Goal: Transaction & Acquisition: Purchase product/service

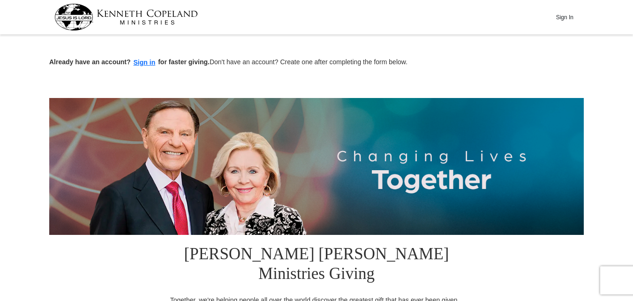
drag, startPoint x: 607, startPoint y: 123, endPoint x: 568, endPoint y: 135, distance: 40.5
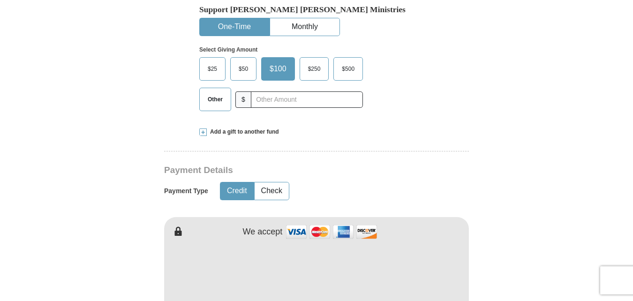
scroll to position [348, 0]
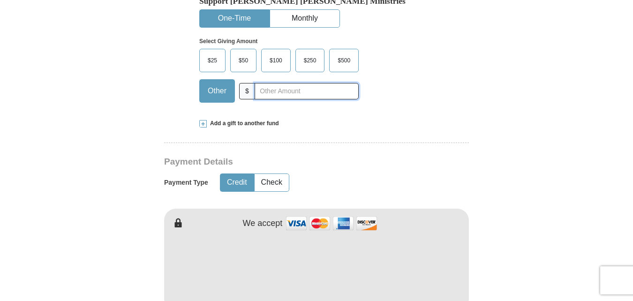
click at [257, 83] on input "text" at bounding box center [307, 91] width 104 height 16
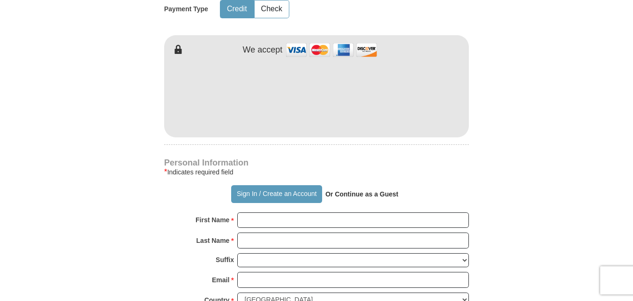
scroll to position [530, 0]
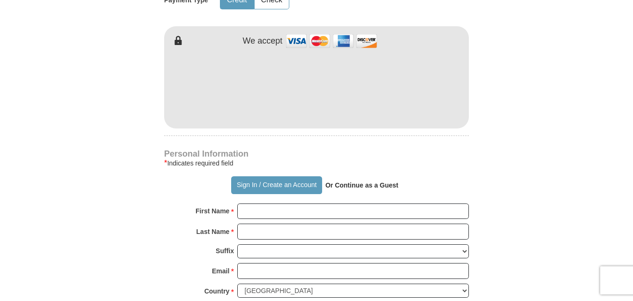
type input "100.00"
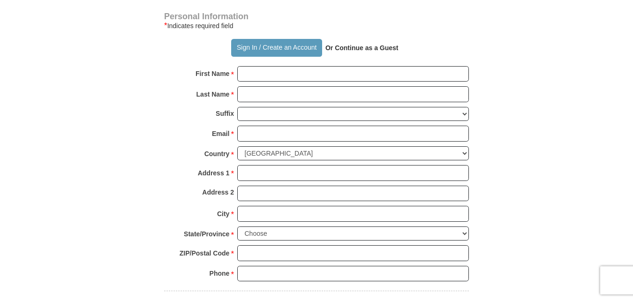
scroll to position [673, 0]
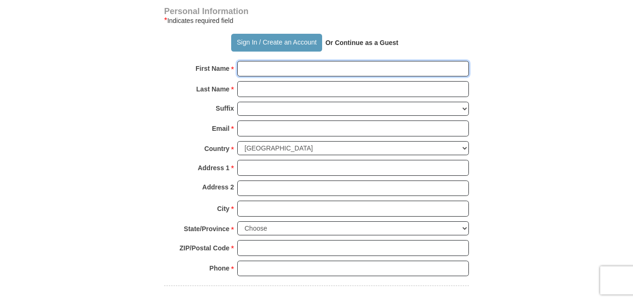
click at [245, 61] on input "First Name *" at bounding box center [353, 69] width 232 height 16
type input "[PERSON_NAME]"
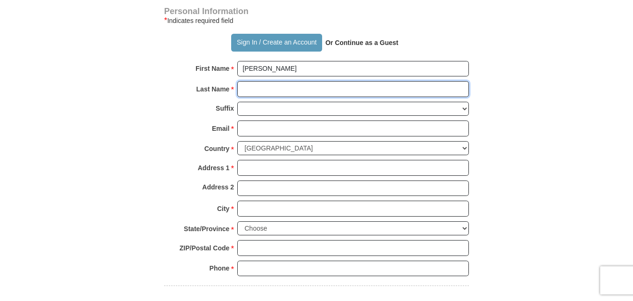
type input "[PERSON_NAME]"
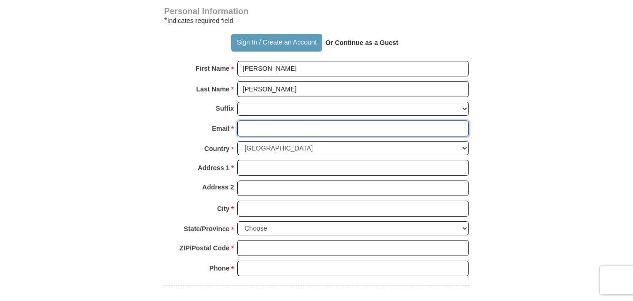
type input "[EMAIL_ADDRESS][DOMAIN_NAME]"
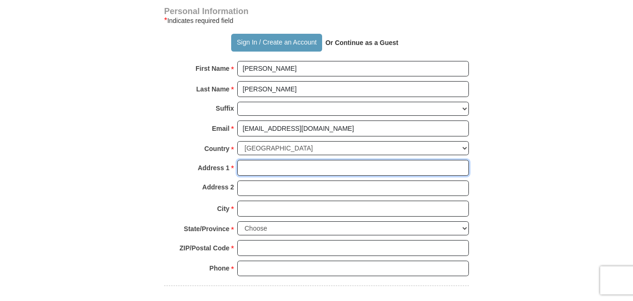
type input "[STREET_ADDRESS]"
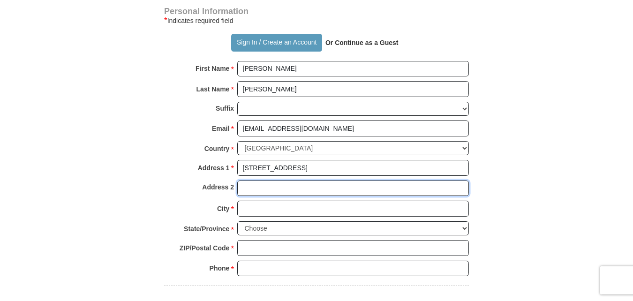
type input "[STREET_ADDRESS]"
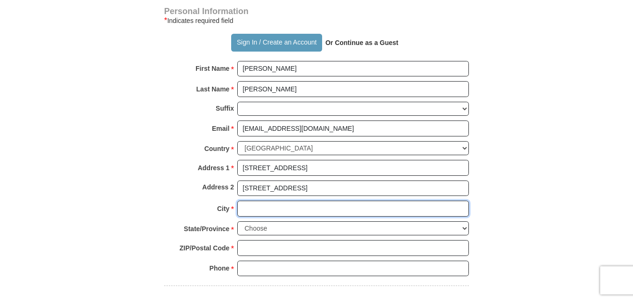
type input "[PERSON_NAME]"
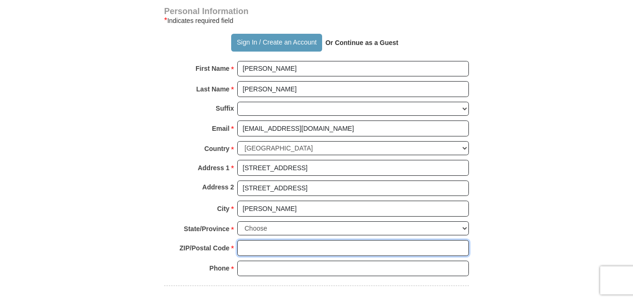
type input "35080"
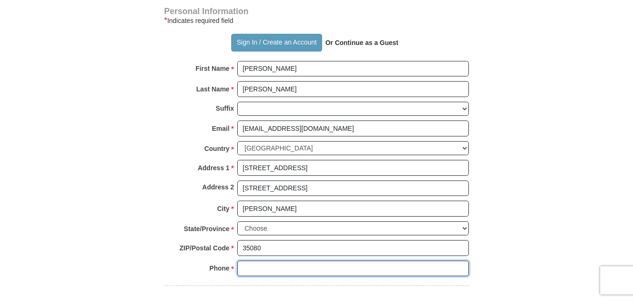
type input "2055851556"
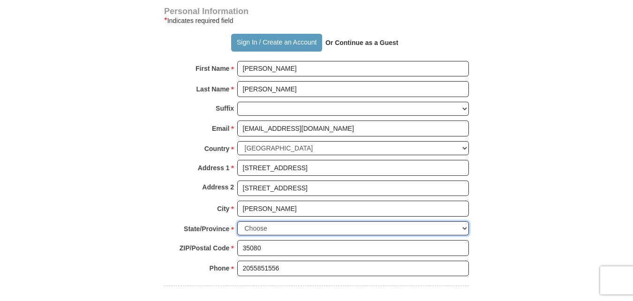
click at [464, 221] on select "Choose Alabama Alaska American Samoa Arizona Arkansas Armed Forces Americas Arm…" at bounding box center [353, 228] width 232 height 15
select select "AL"
click at [237, 221] on select "Choose Alabama Alaska American Samoa Arizona Arkansas Armed Forces Americas Arm…" at bounding box center [353, 228] width 232 height 15
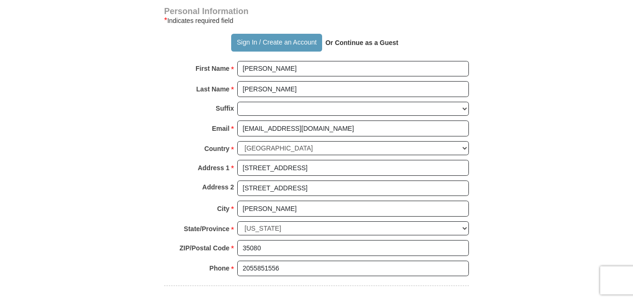
drag, startPoint x: 631, startPoint y: 134, endPoint x: 635, endPoint y: 161, distance: 27.4
click at [632, 161] on html "Sign In Already have an account? Sign in for faster giving. Don't have an accou…" at bounding box center [316, 237] width 633 height 1821
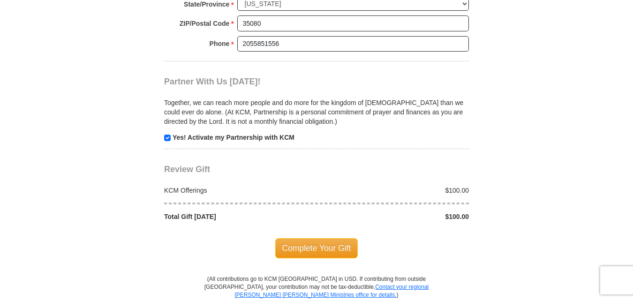
scroll to position [906, 0]
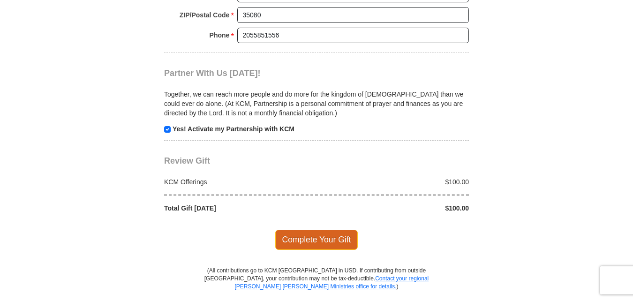
click at [316, 230] on span "Complete Your Gift" at bounding box center [316, 240] width 83 height 20
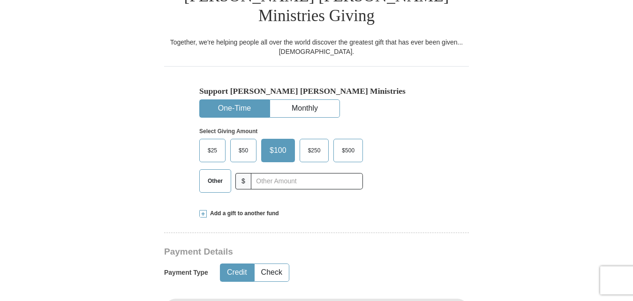
scroll to position [263, 0]
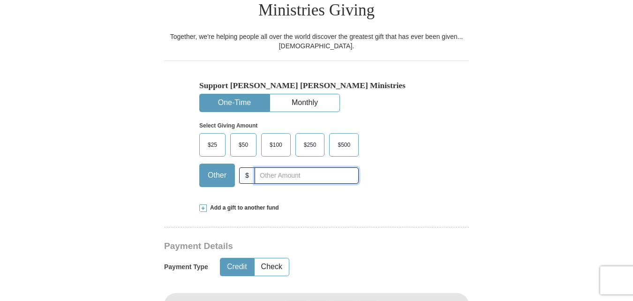
click at [259, 167] on input "text" at bounding box center [307, 175] width 104 height 16
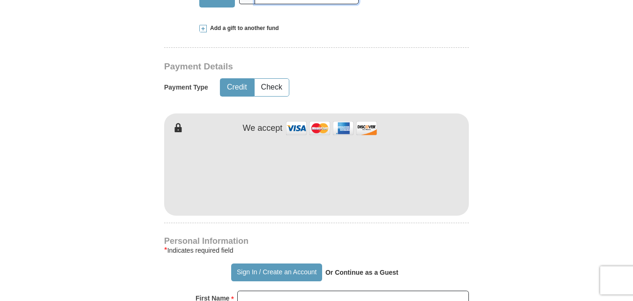
scroll to position [446, 0]
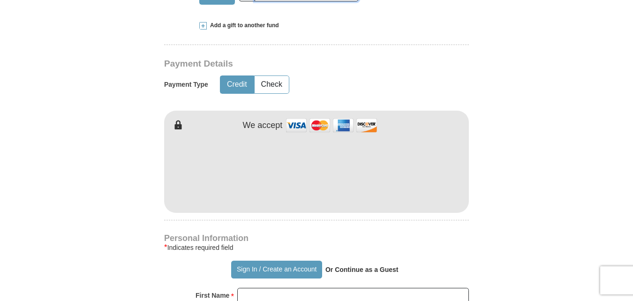
type input "55.00"
drag, startPoint x: 382, startPoint y: 26, endPoint x: 288, endPoint y: 32, distance: 94.4
click at [288, 45] on hr at bounding box center [316, 48] width 305 height 7
click at [329, 22] on div "Add a gift to another fund" at bounding box center [316, 26] width 234 height 8
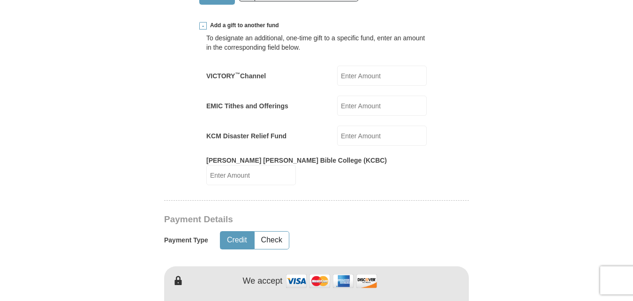
drag, startPoint x: 615, startPoint y: 87, endPoint x: 608, endPoint y: 120, distance: 34.5
drag, startPoint x: 632, startPoint y: 99, endPoint x: 631, endPoint y: 124, distance: 24.4
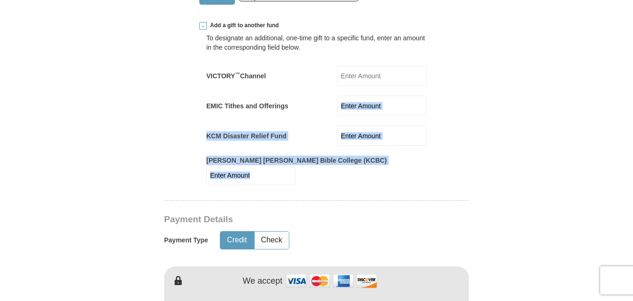
drag, startPoint x: 631, startPoint y: 124, endPoint x: 636, endPoint y: 95, distance: 28.9
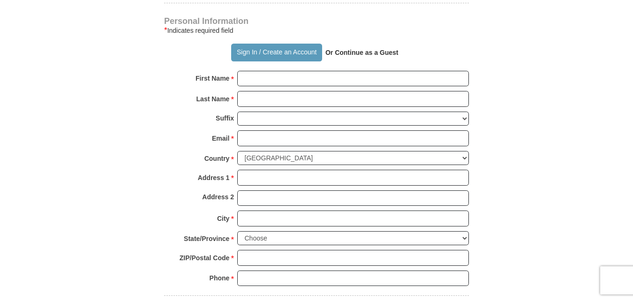
scroll to position [822, 0]
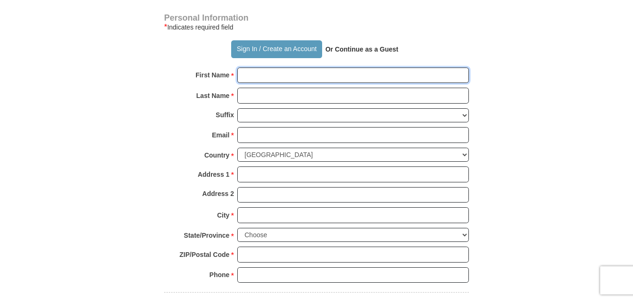
click at [246, 67] on input "First Name *" at bounding box center [353, 75] width 232 height 16
type input "[PERSON_NAME]"
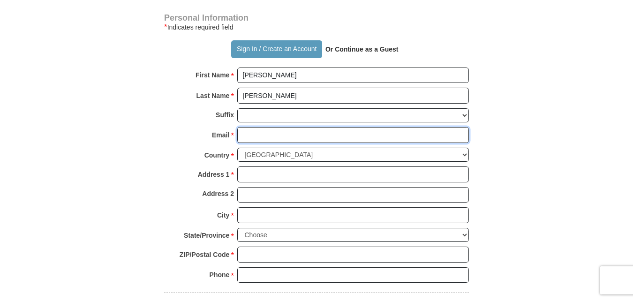
type input "[EMAIL_ADDRESS][DOMAIN_NAME]"
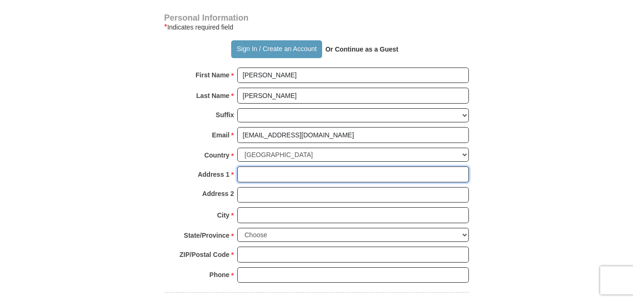
type input "[STREET_ADDRESS]"
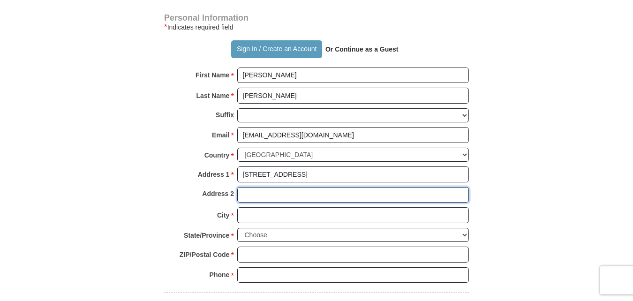
type input "[STREET_ADDRESS]"
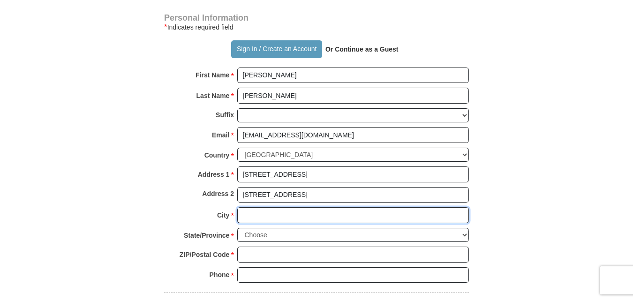
type input "[PERSON_NAME]"
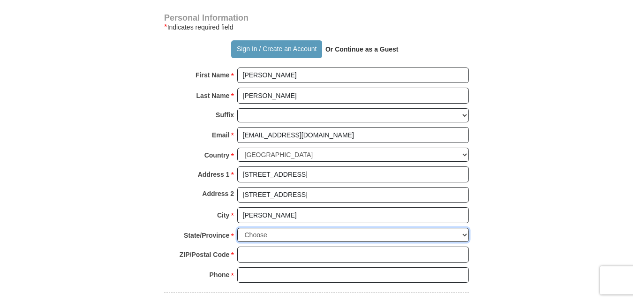
select select "AL"
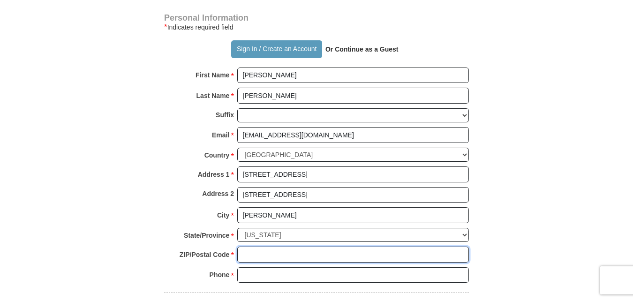
type input "35080"
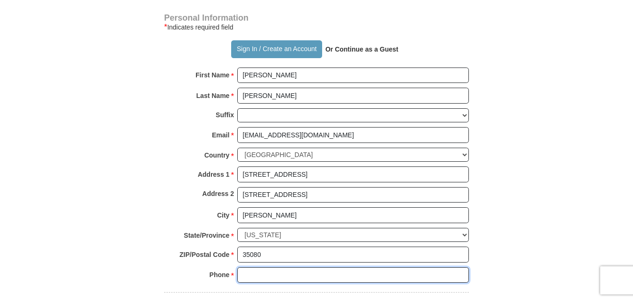
type input "2055851556"
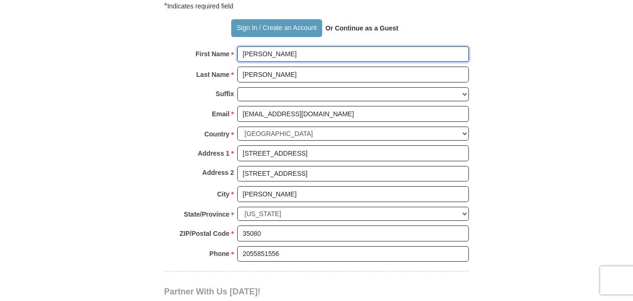
scroll to position [837, 0]
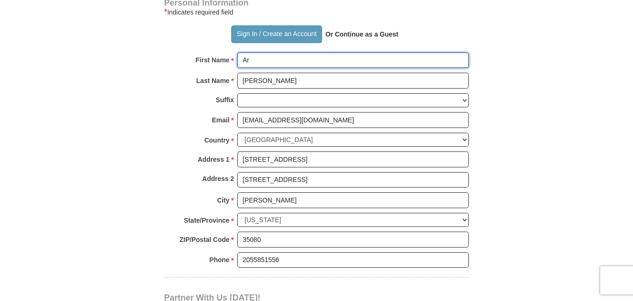
type input "A"
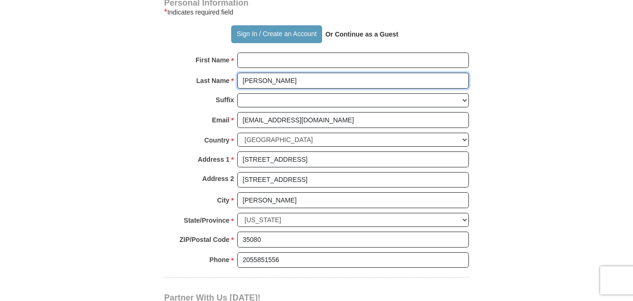
click at [281, 73] on input "[PERSON_NAME]" at bounding box center [353, 81] width 232 height 16
type input "C"
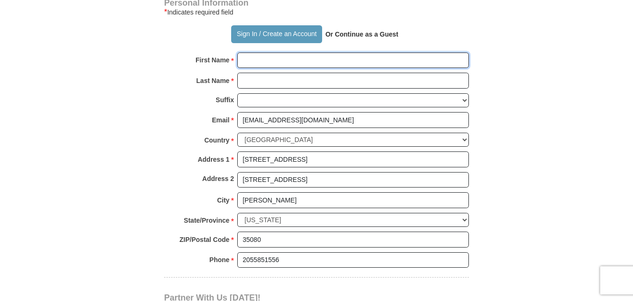
click at [250, 52] on input "First Name *" at bounding box center [353, 60] width 232 height 16
type input "Unity Of The Faith"
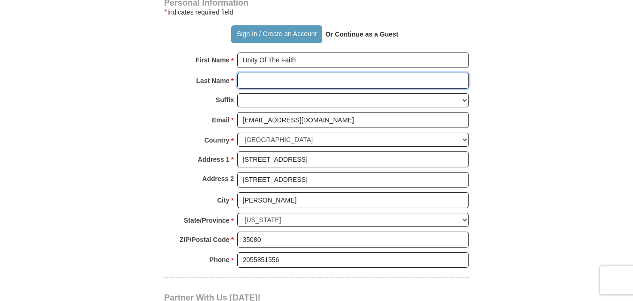
type input "Ministries"
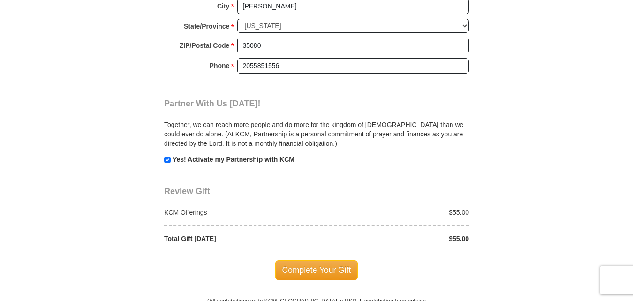
scroll to position [1058, 0]
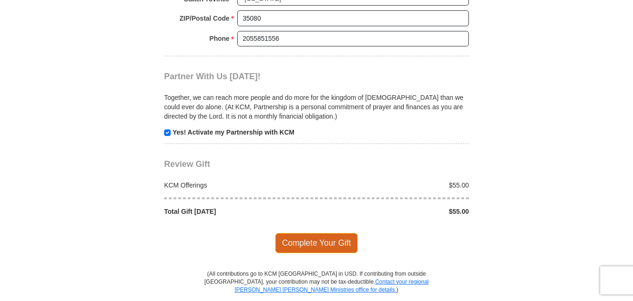
click at [315, 233] on span "Complete Your Gift" at bounding box center [316, 243] width 83 height 20
